Goal: Information Seeking & Learning: Learn about a topic

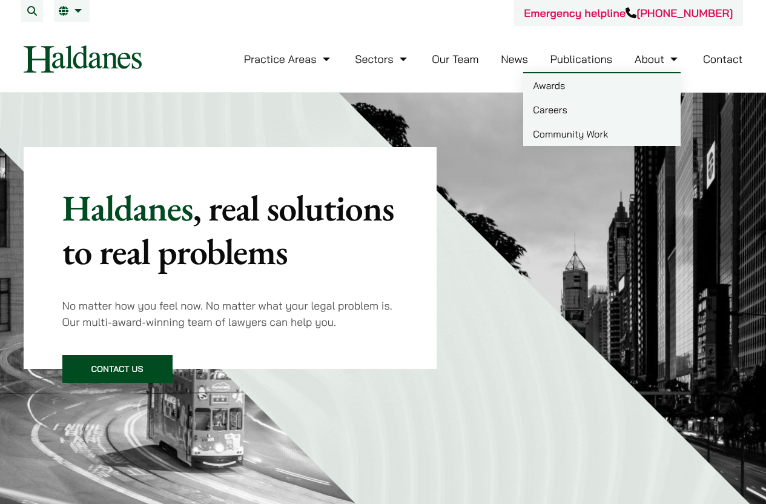
click at [621, 110] on link "Careers" at bounding box center [601, 109] width 157 height 24
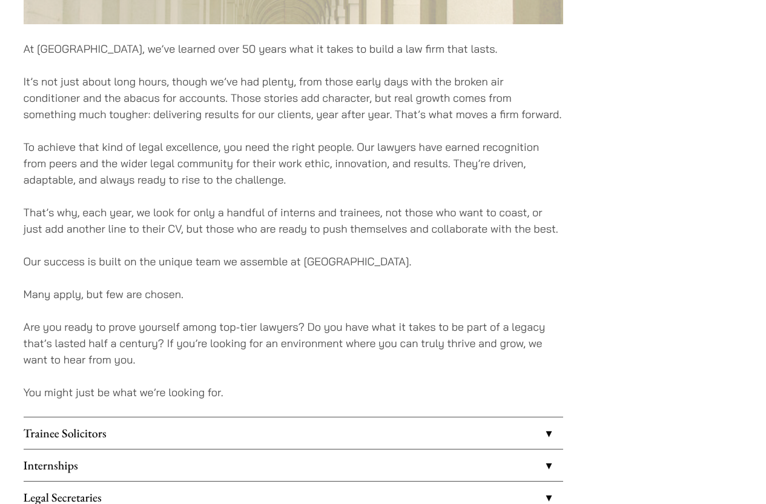
scroll to position [953, 0]
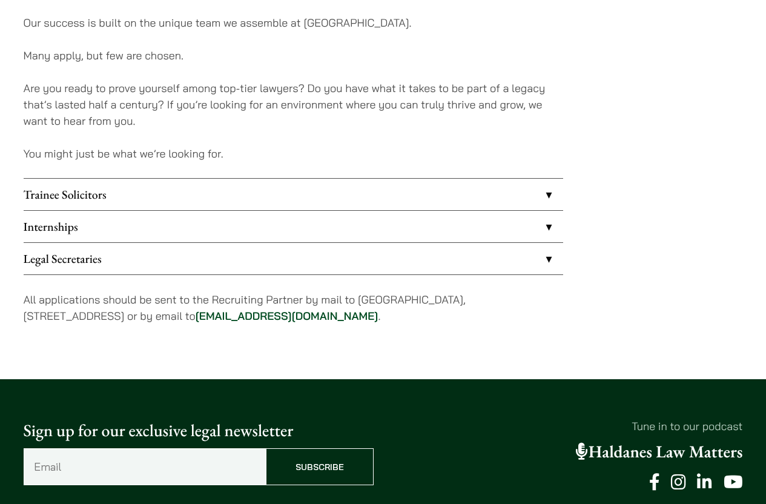
click at [168, 224] on link "Internships" at bounding box center [293, 226] width 539 height 31
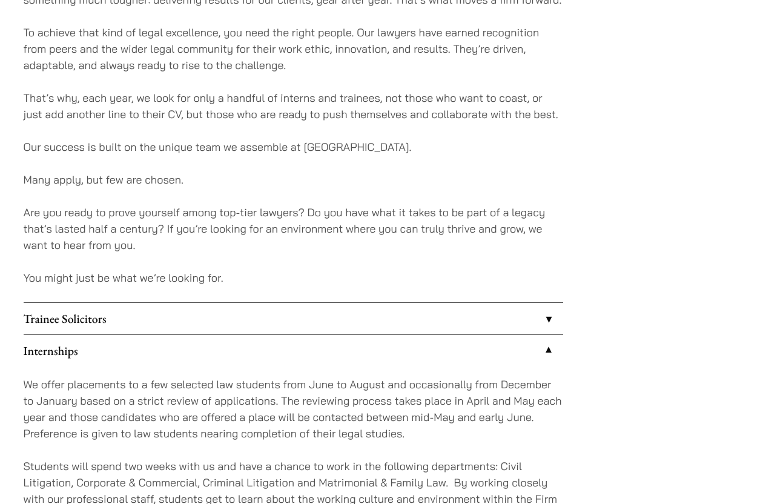
scroll to position [836, 0]
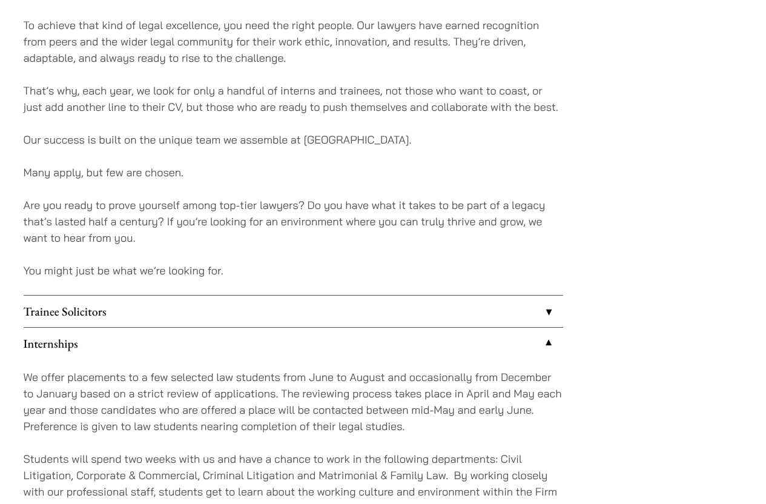
click at [253, 306] on link "Trainee Solicitors" at bounding box center [293, 310] width 539 height 31
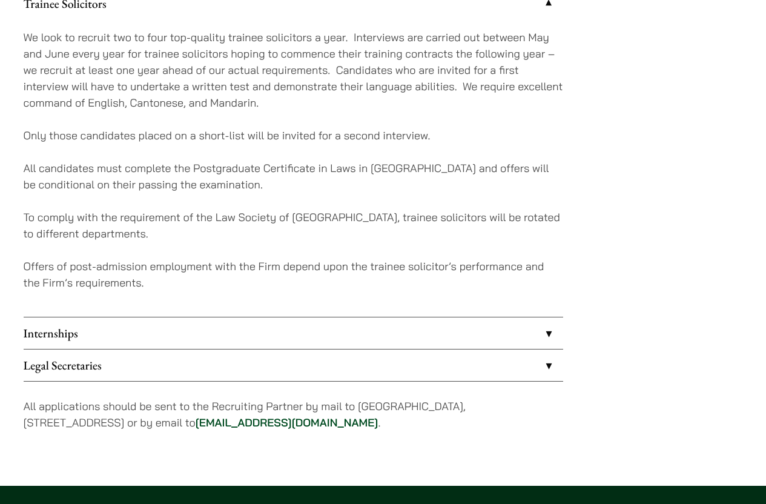
scroll to position [1194, 0]
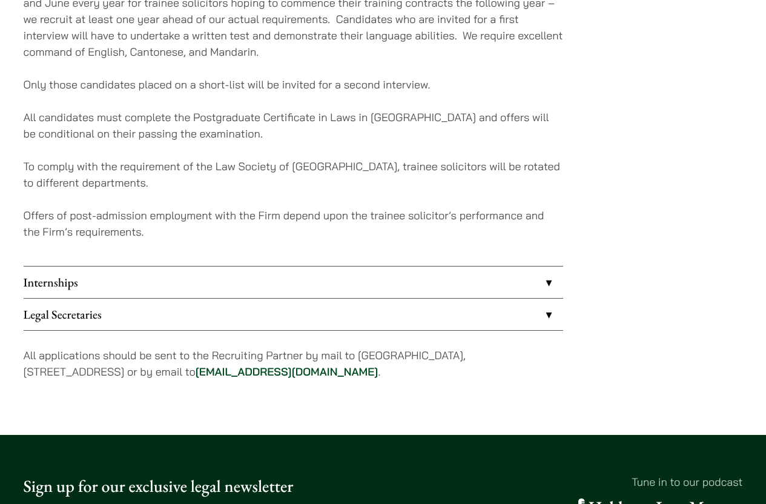
click at [369, 315] on link "Legal Secretaries" at bounding box center [293, 313] width 539 height 31
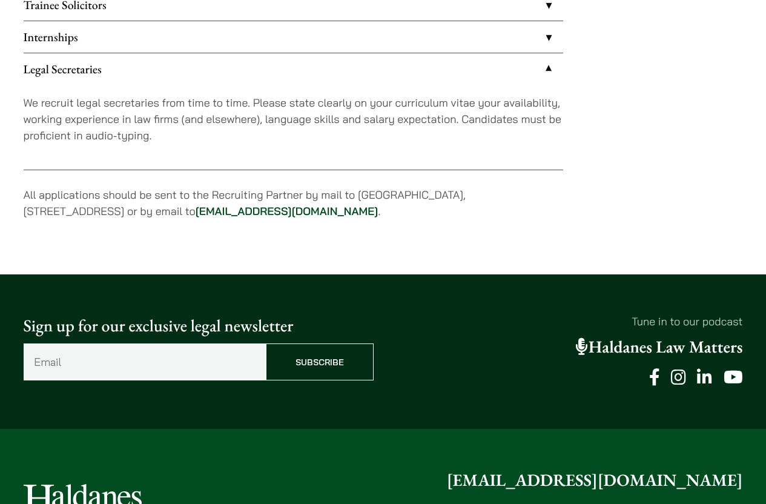
scroll to position [1138, 0]
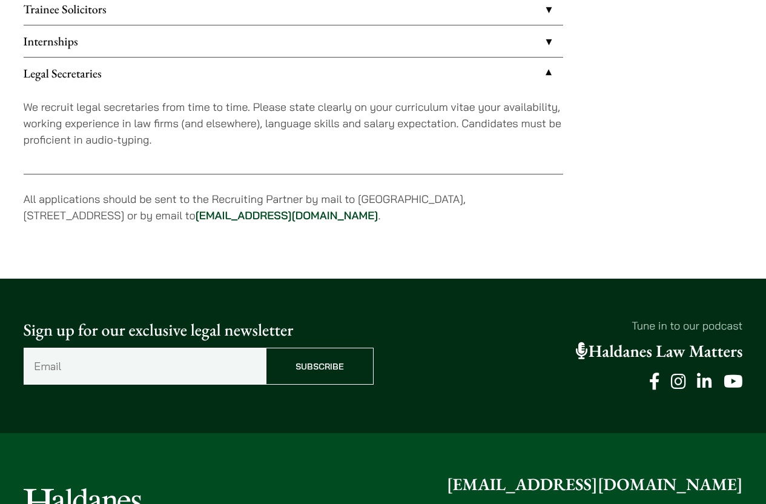
click at [358, 71] on link "Legal Secretaries" at bounding box center [293, 73] width 539 height 31
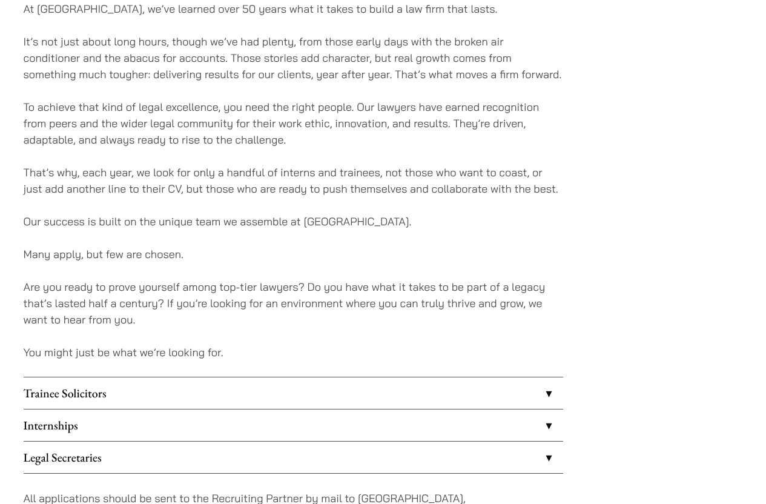
scroll to position [832, 0]
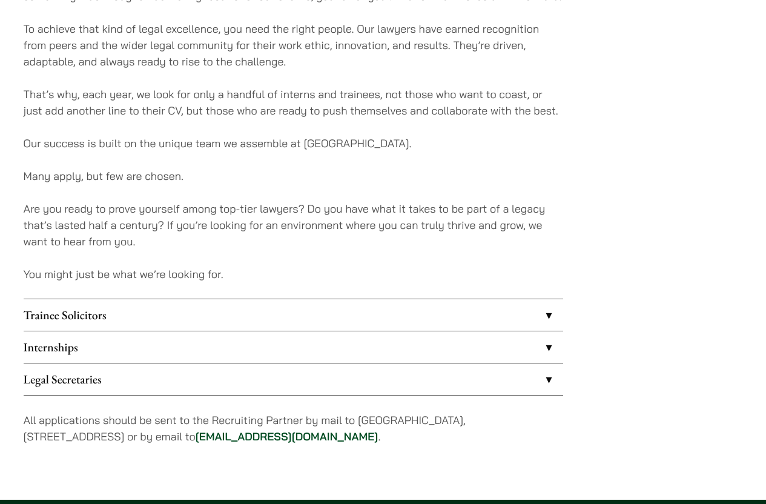
click at [219, 346] on link "Internships" at bounding box center [293, 346] width 539 height 31
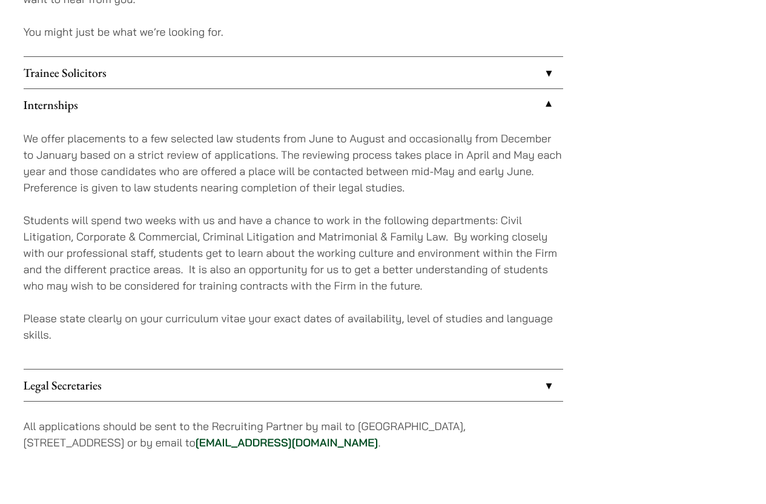
scroll to position [1075, 0]
click at [302, 223] on p "Students will spend two weeks with us and have a chance to work in the followin…" at bounding box center [293, 252] width 539 height 82
